Goal: Task Accomplishment & Management: Understand process/instructions

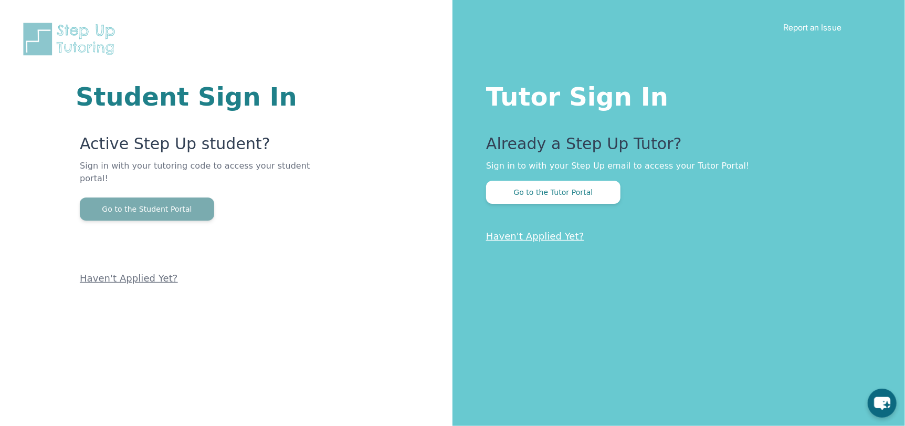
click at [187, 197] on button "Go to the Student Portal" at bounding box center [147, 208] width 134 height 23
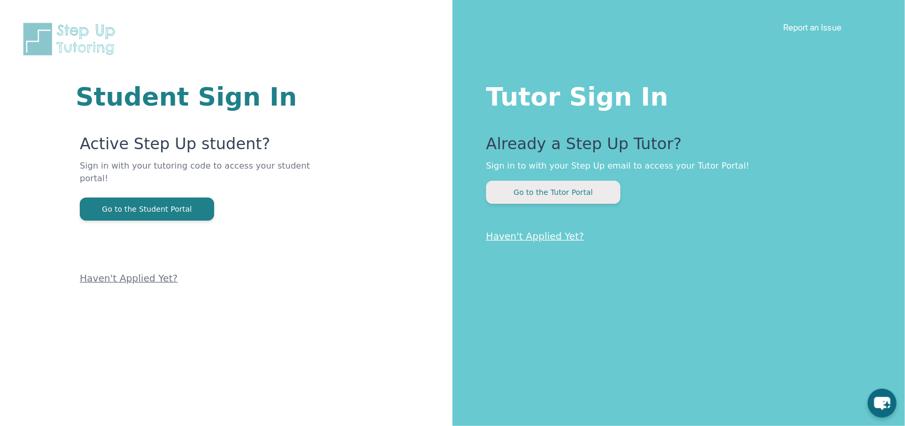
click at [535, 194] on button "Go to the Tutor Portal" at bounding box center [553, 192] width 134 height 23
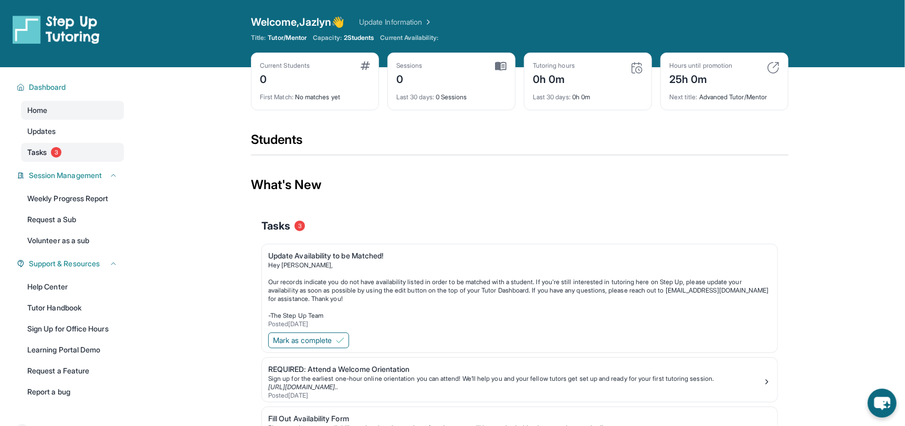
click at [46, 147] on span "Tasks" at bounding box center [36, 152] width 19 height 10
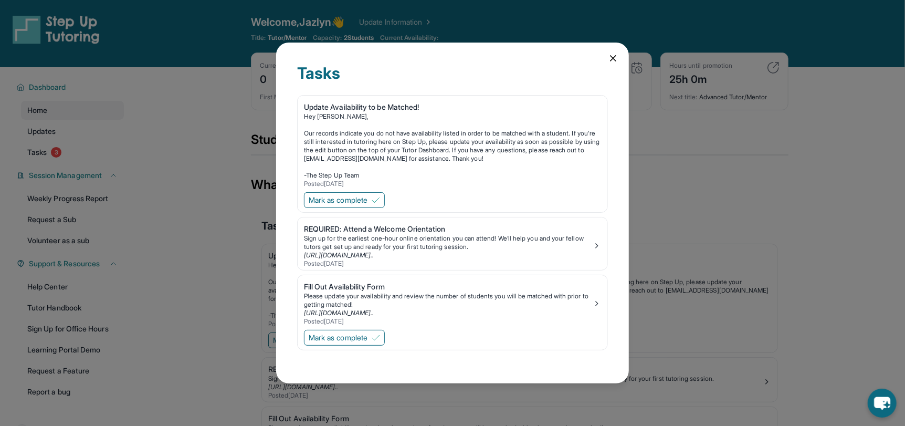
click at [610, 59] on icon at bounding box center [613, 58] width 10 height 10
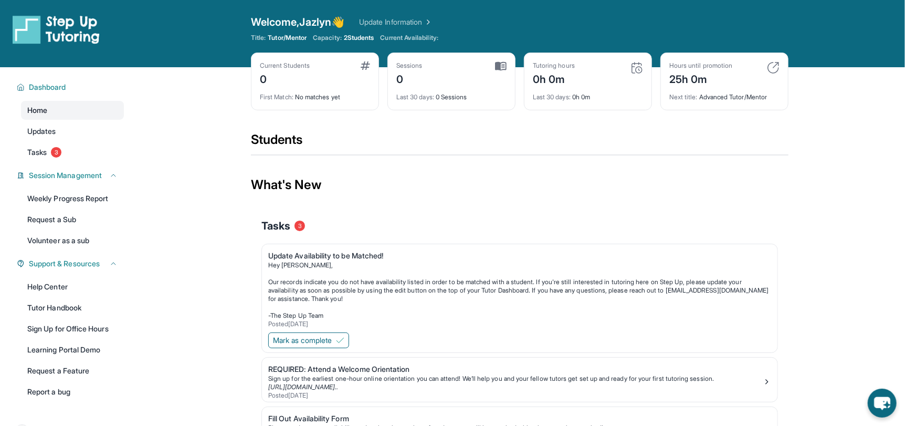
click at [58, 103] on link "Home" at bounding box center [72, 110] width 103 height 19
click at [69, 109] on link "Home" at bounding box center [72, 110] width 103 height 19
click at [52, 83] on span "Dashboard" at bounding box center [47, 87] width 37 height 10
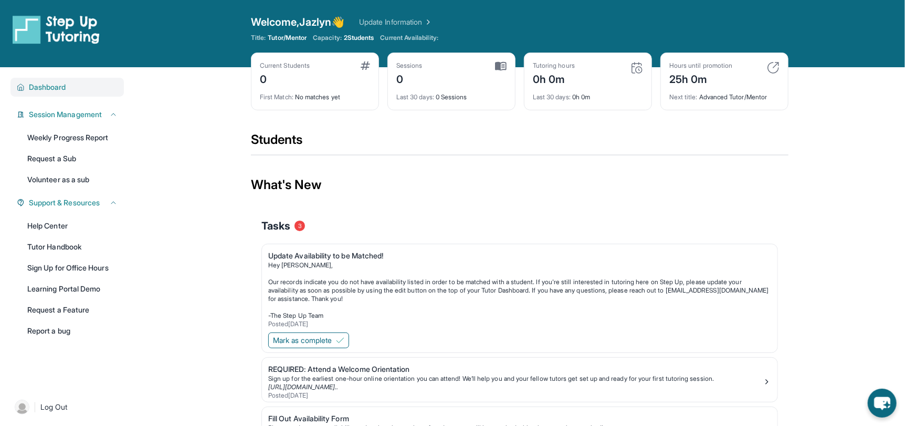
click at [52, 83] on span "Dashboard" at bounding box center [47, 87] width 37 height 10
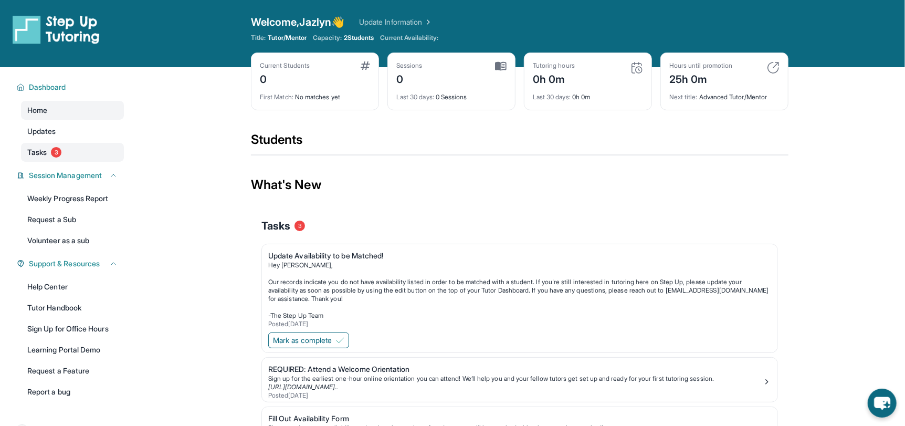
click at [51, 152] on link "Tasks 3" at bounding box center [72, 152] width 103 height 19
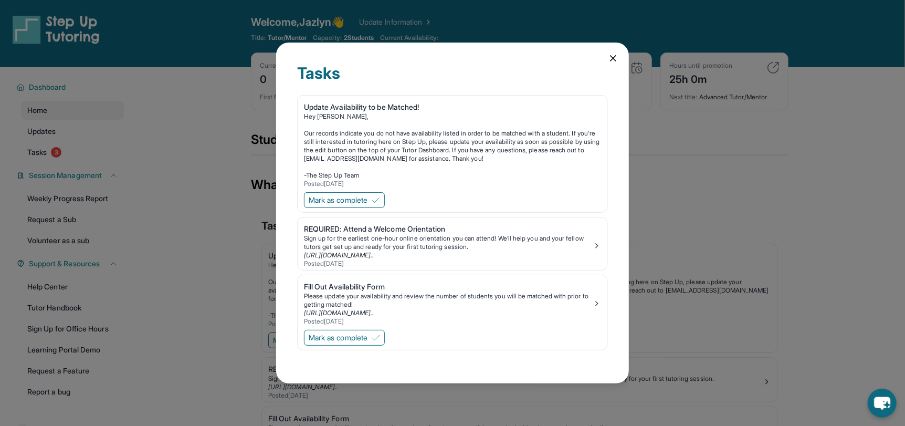
click at [615, 59] on icon at bounding box center [613, 58] width 10 height 10
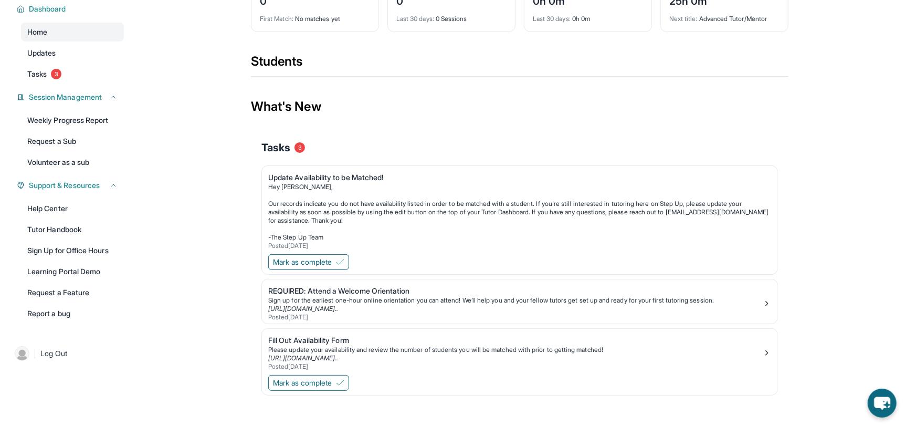
scroll to position [87, 0]
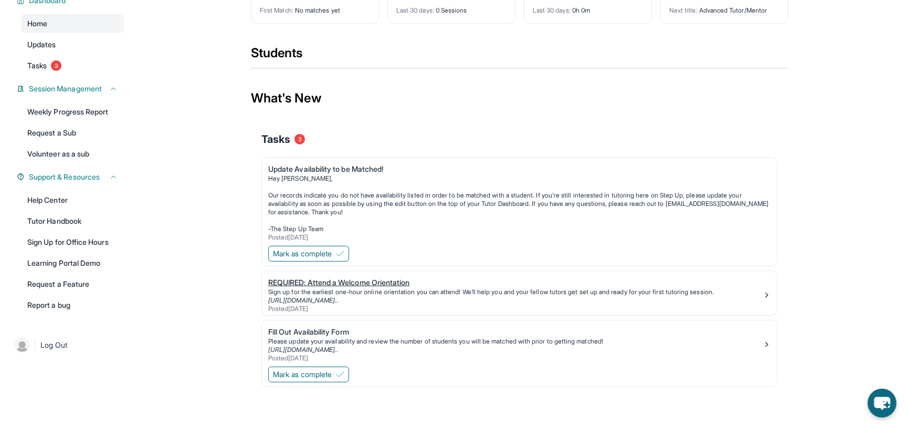
click at [348, 280] on div "REQUIRED: Attend a Welcome Orientation" at bounding box center [515, 282] width 495 height 10
